Goal: Task Accomplishment & Management: Use online tool/utility

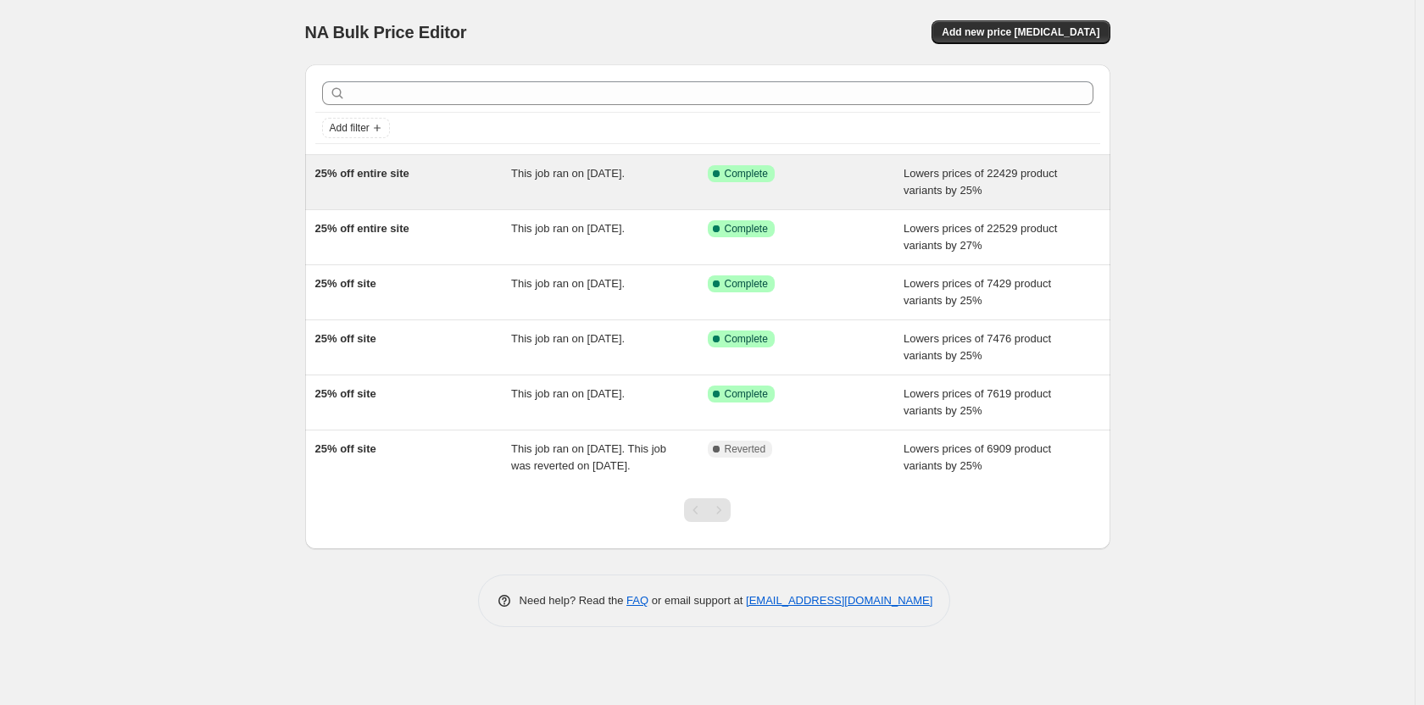
click at [871, 181] on div "Success Complete Complete" at bounding box center [793, 173] width 171 height 17
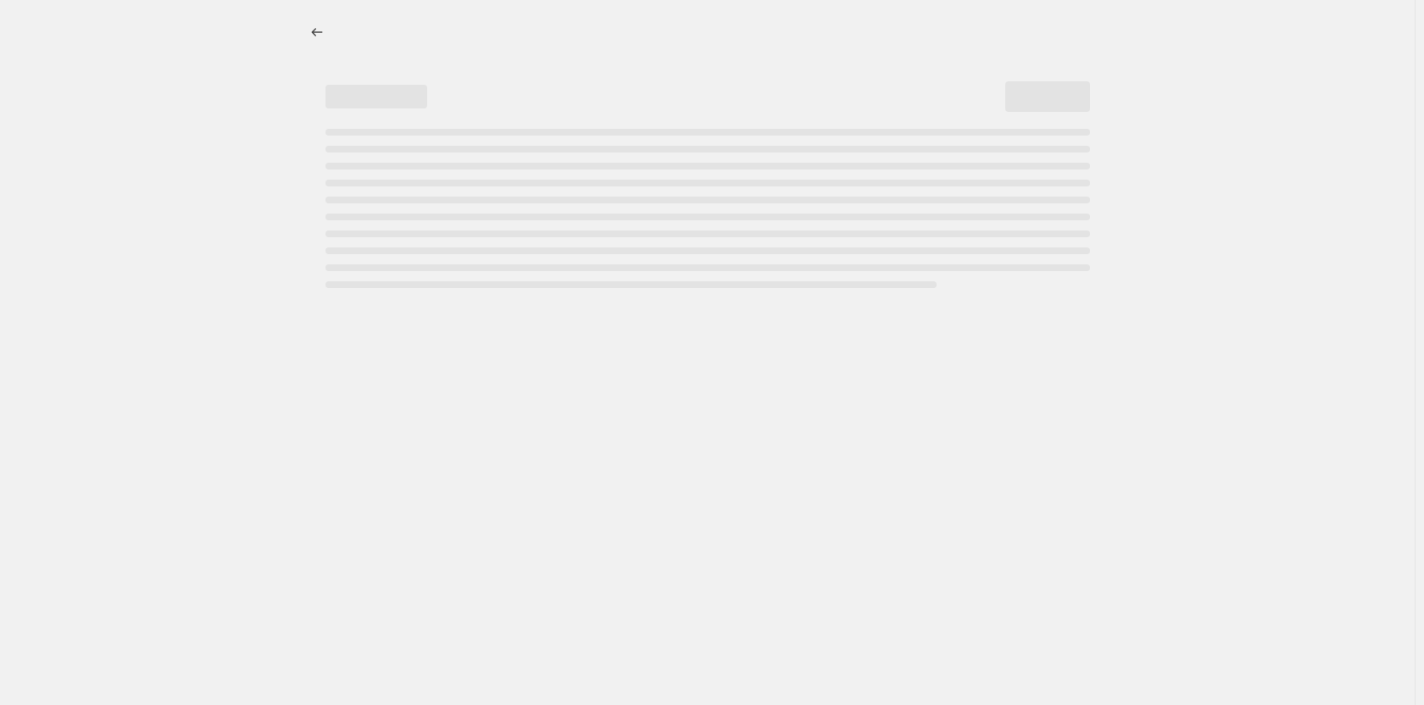
select select "percentage"
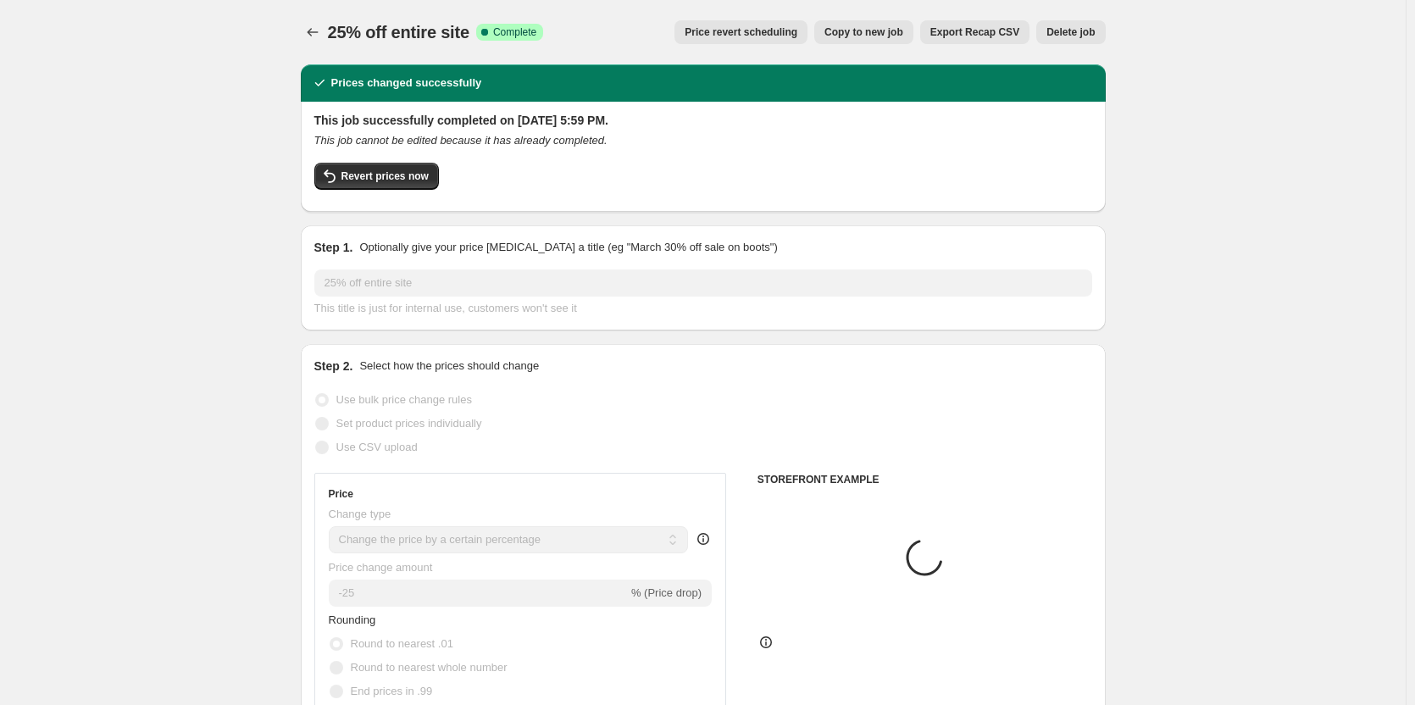
select select "collection"
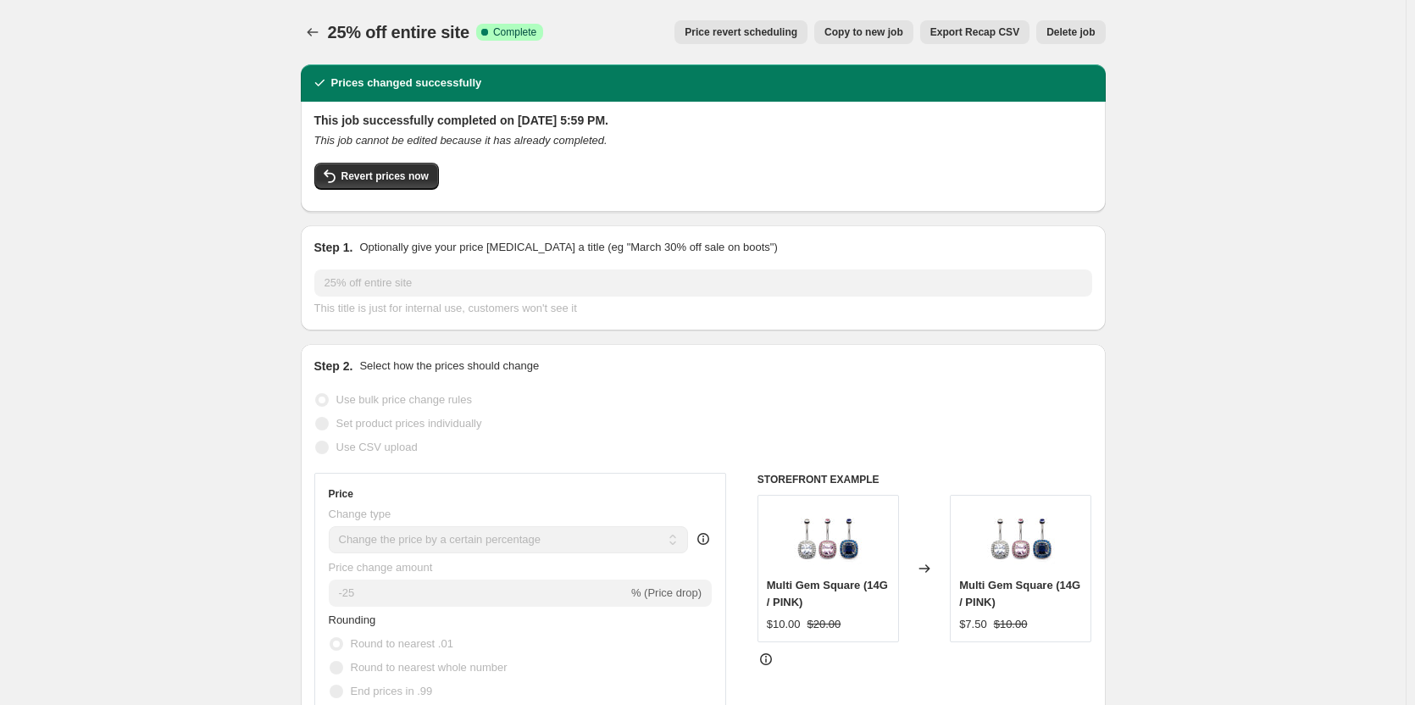
click at [865, 31] on span "Copy to new job" at bounding box center [863, 32] width 79 height 14
select select "percentage"
select select "collection"
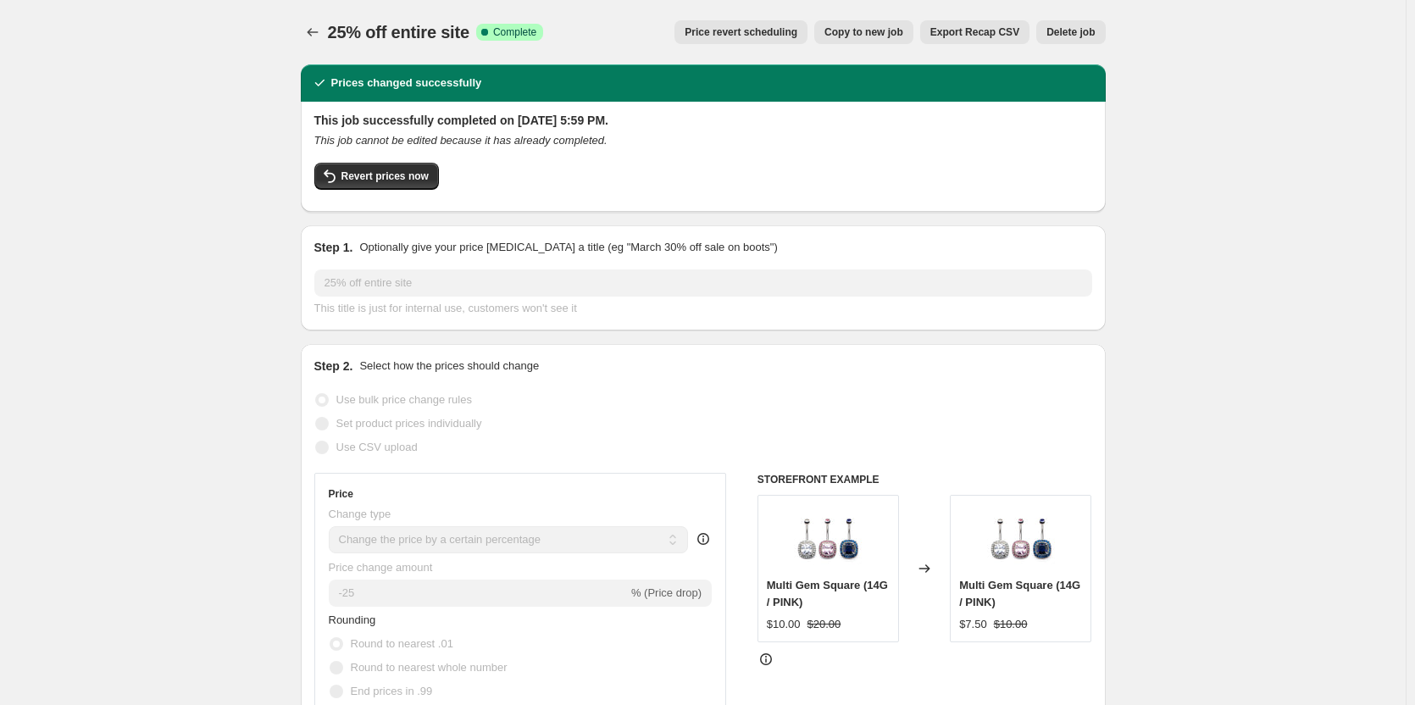
select select "collection"
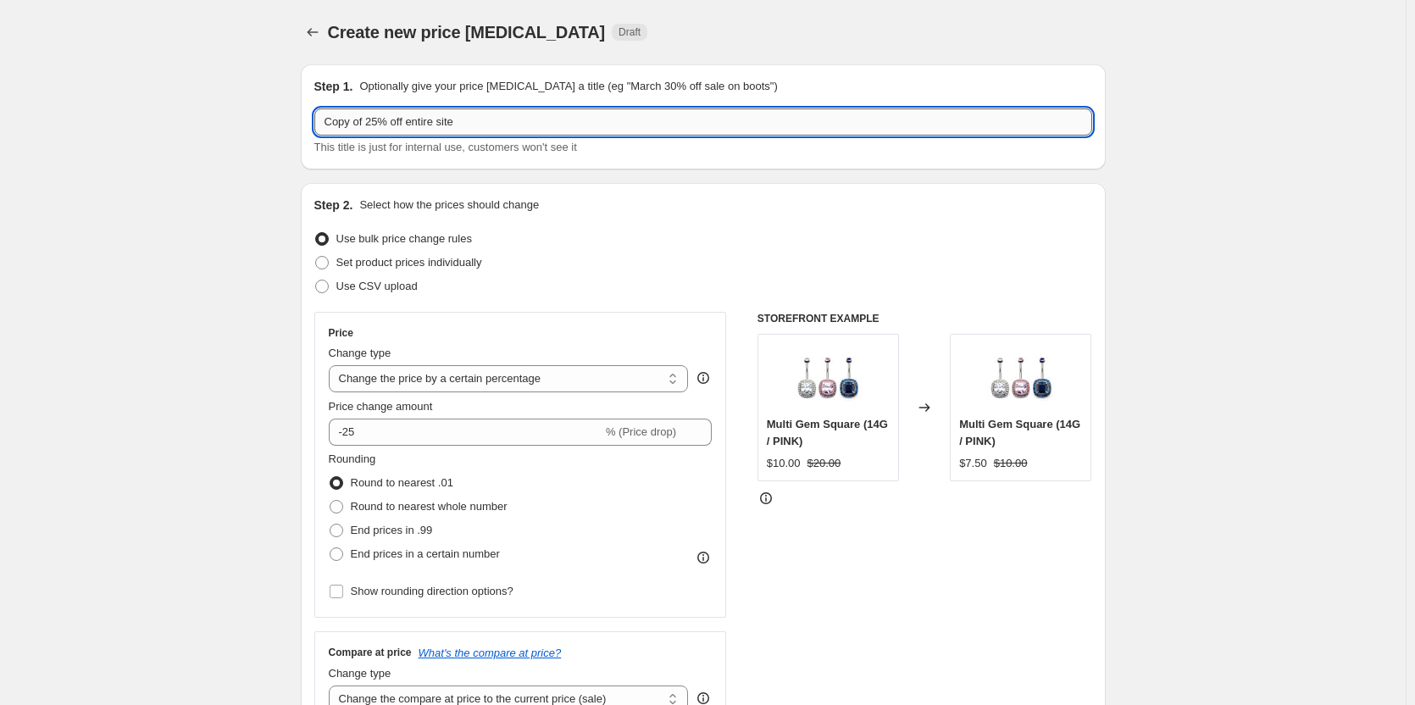
click at [372, 126] on input "Copy of 25% off entire site" at bounding box center [703, 121] width 778 height 27
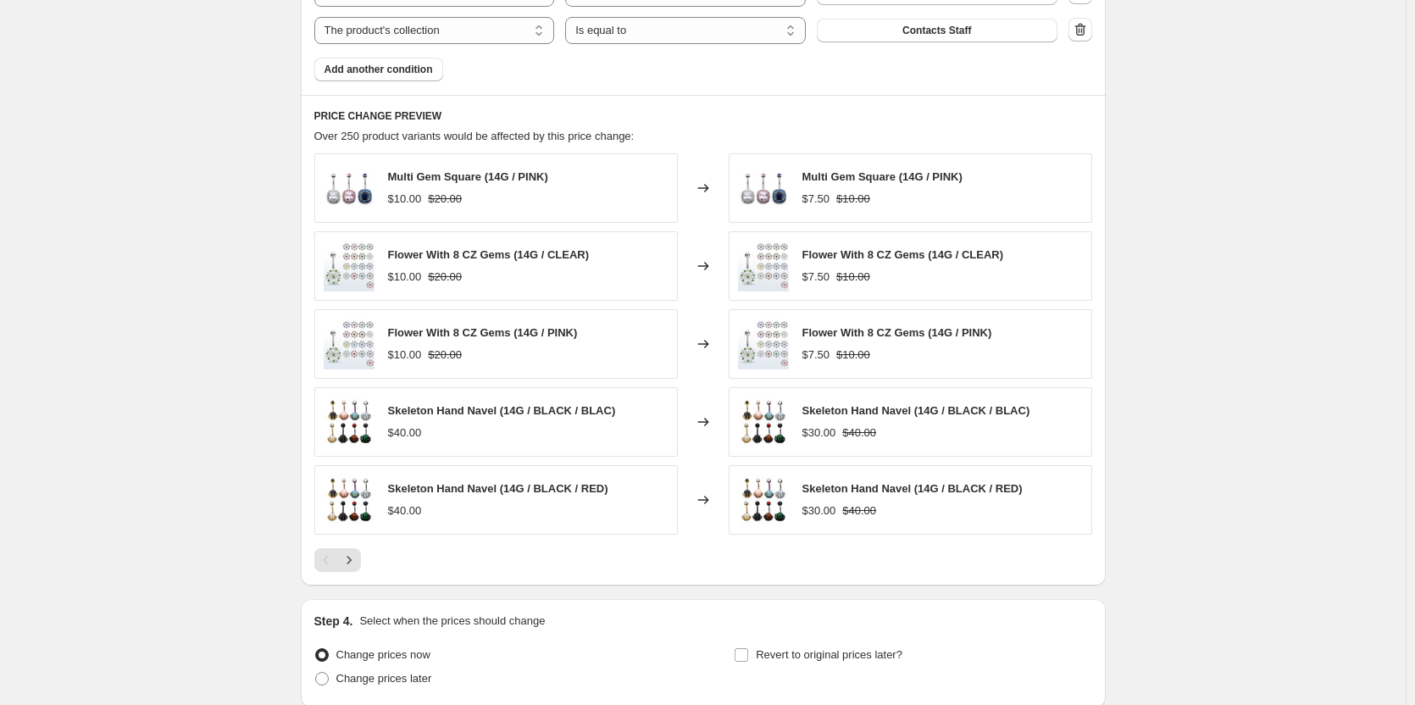
scroll to position [1330, 0]
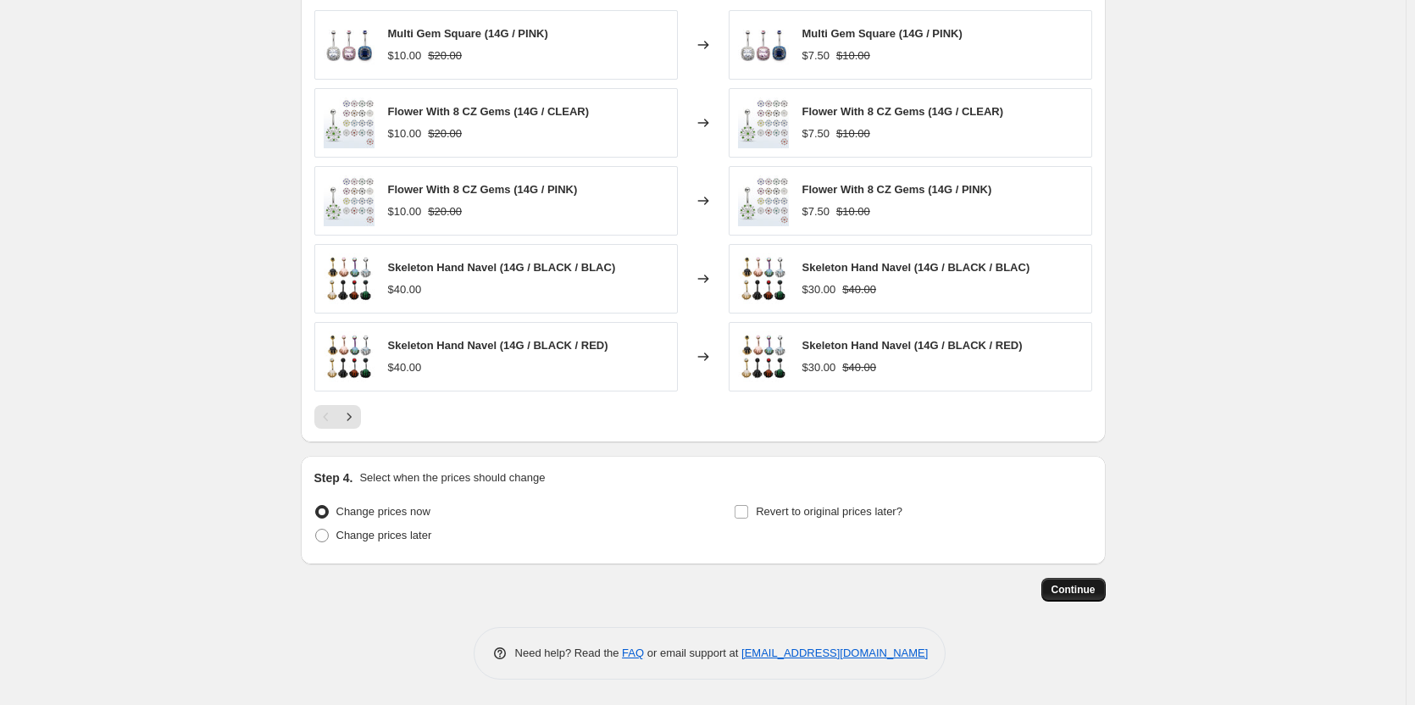
type input "25% off entire site"
click at [1083, 597] on button "Continue" at bounding box center [1073, 590] width 64 height 24
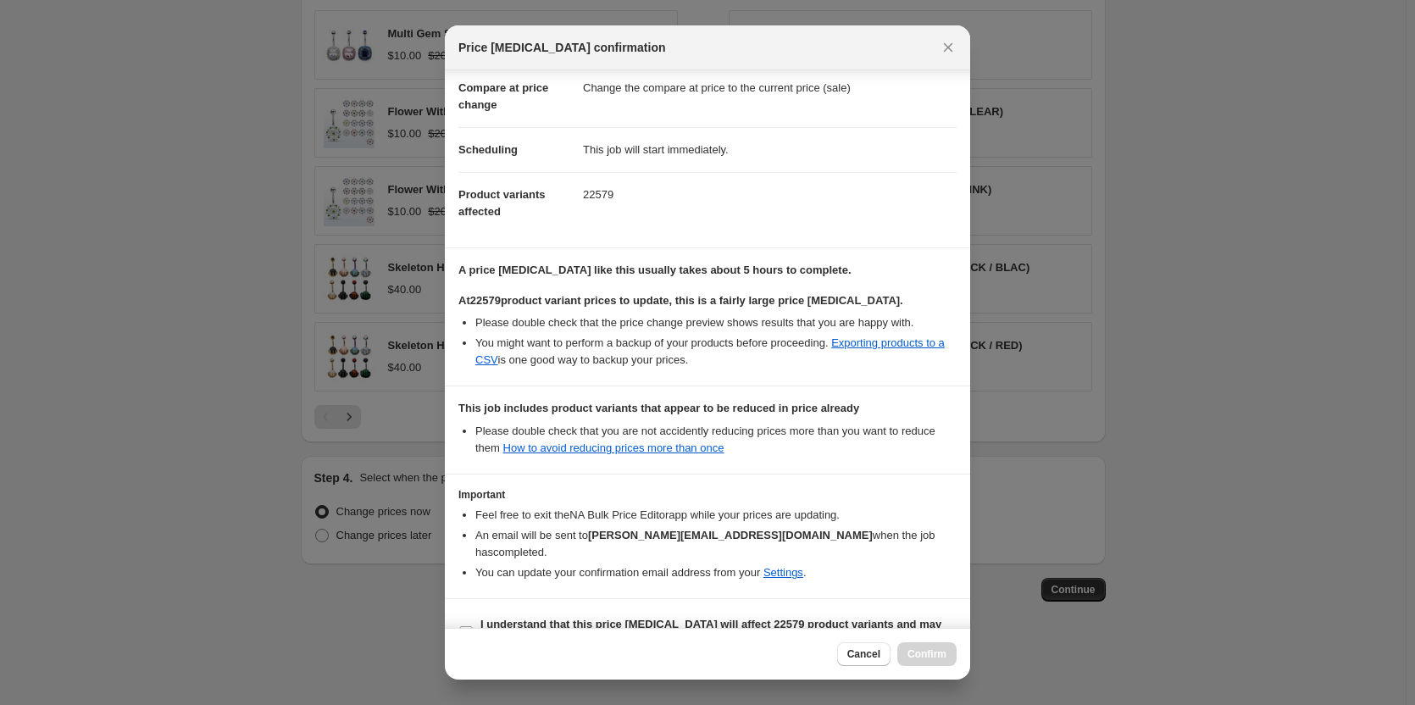
scroll to position [102, 0]
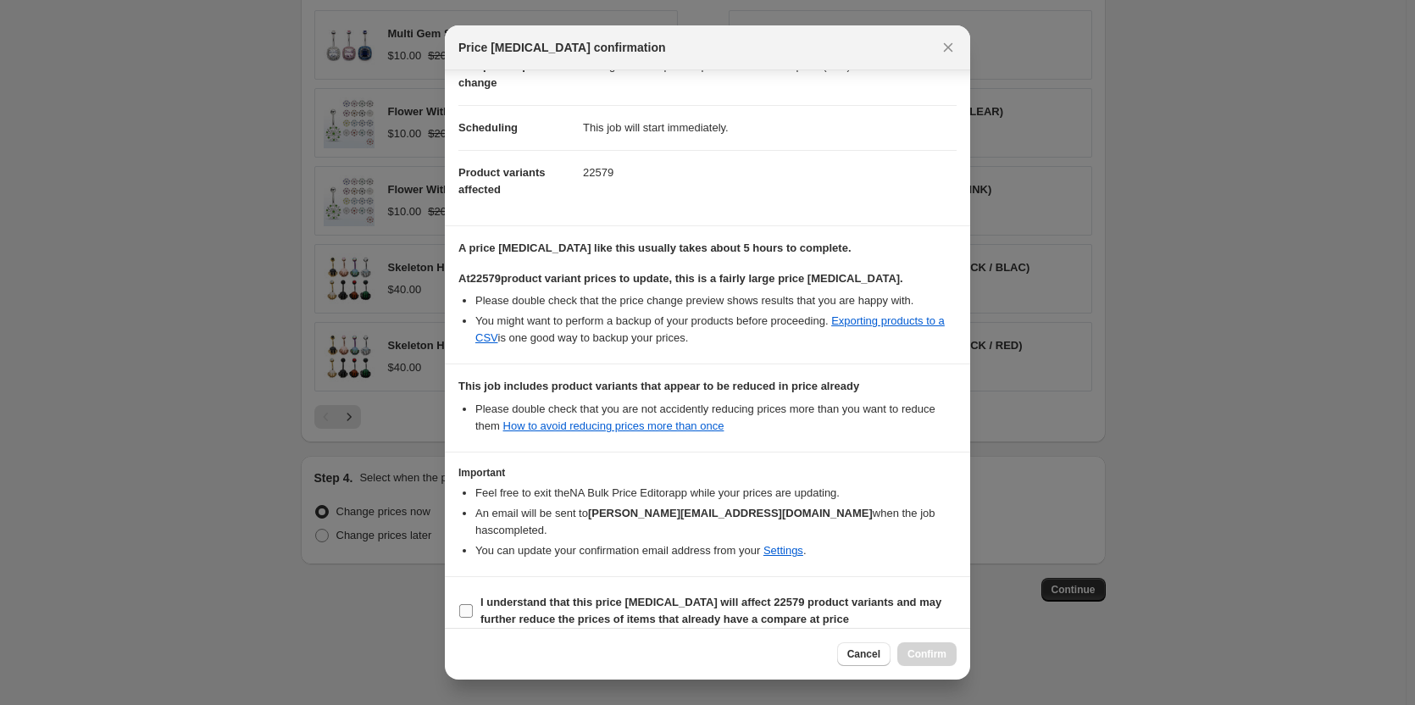
drag, startPoint x: 464, startPoint y: 592, endPoint x: 491, endPoint y: 596, distance: 27.3
click at [464, 604] on input "I understand that this price [MEDICAL_DATA] will affect 22579 product variants …" at bounding box center [466, 611] width 14 height 14
checkbox input "true"
click at [915, 650] on span "Confirm" at bounding box center [927, 654] width 39 height 14
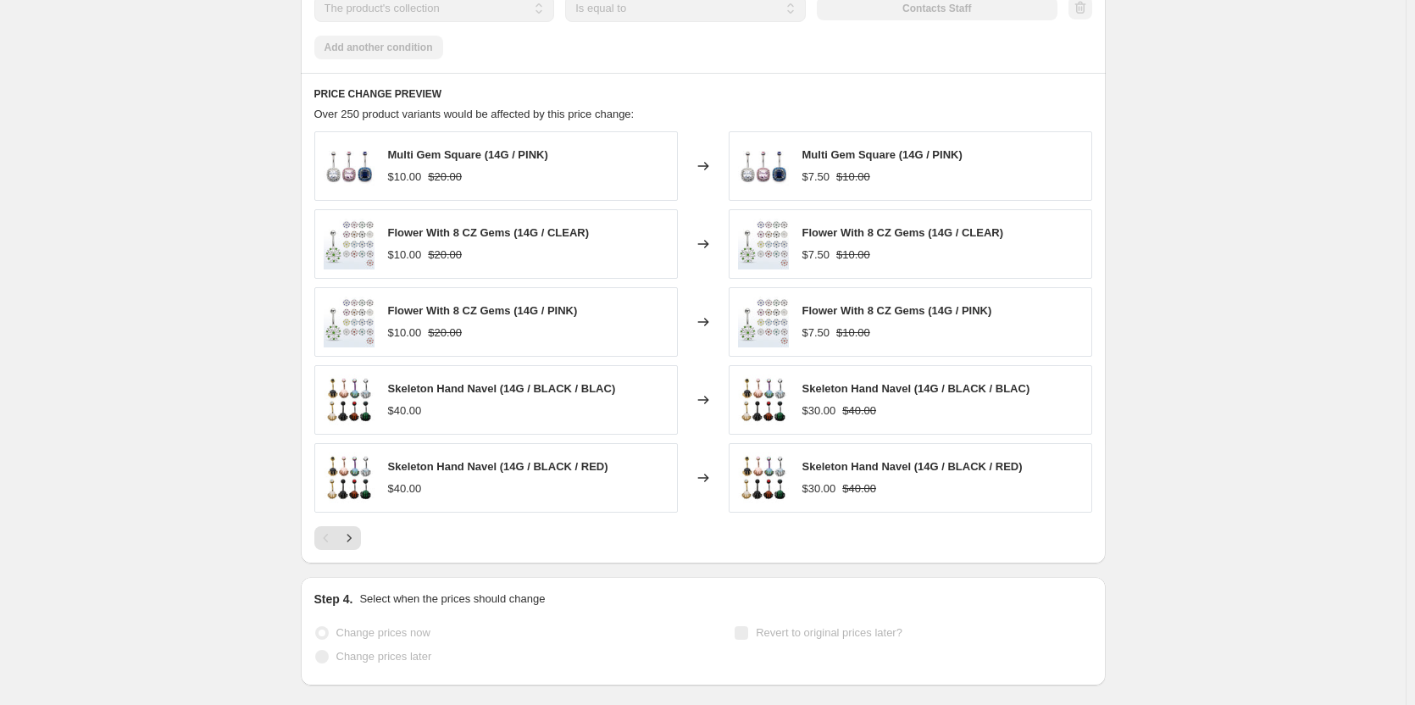
scroll to position [1374, 0]
